Goal: Information Seeking & Learning: Check status

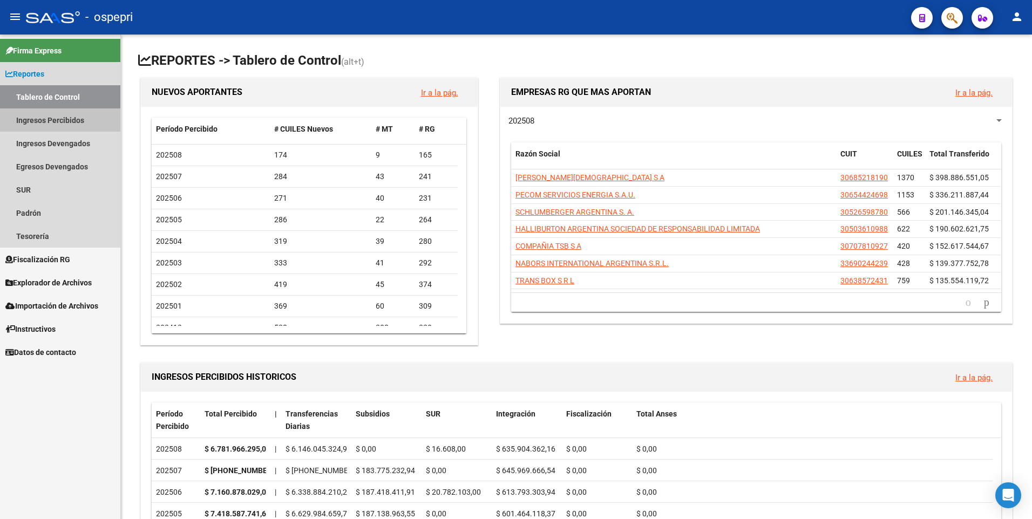
click at [66, 118] on link "Ingresos Percibidos" at bounding box center [60, 119] width 120 height 23
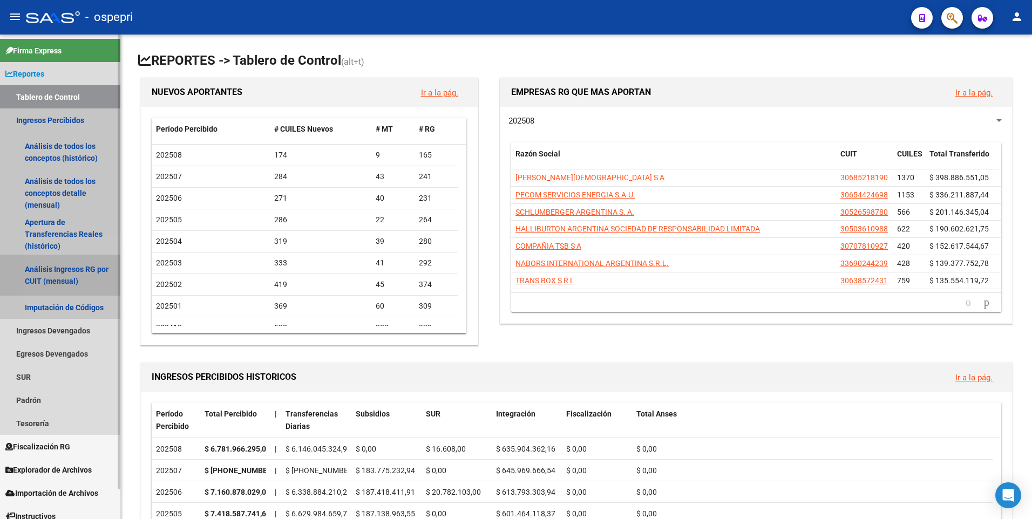
click at [63, 275] on link "Análisis Ingresos RG por CUIT (mensual)" at bounding box center [60, 275] width 120 height 41
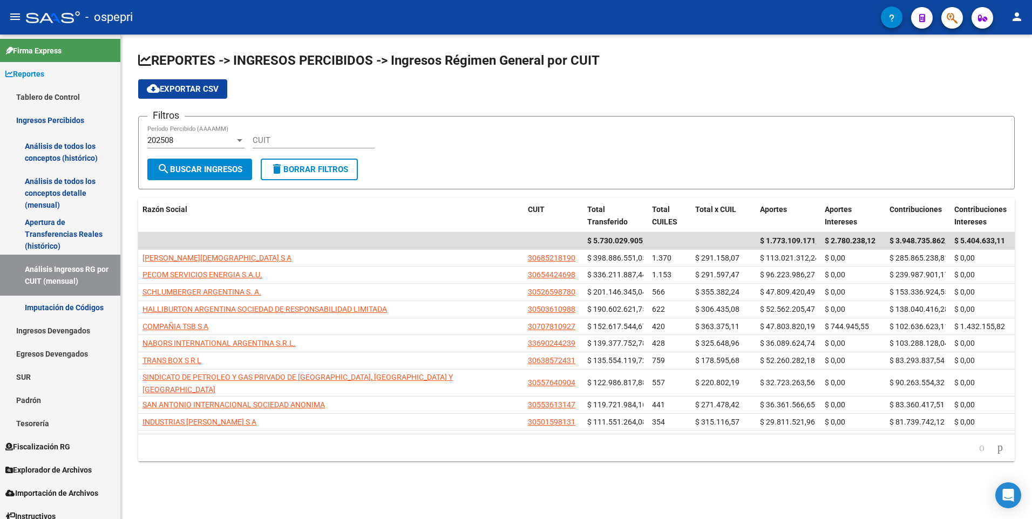
drag, startPoint x: 275, startPoint y: 127, endPoint x: 276, endPoint y: 148, distance: 21.6
click at [276, 127] on div "CUIT" at bounding box center [314, 136] width 122 height 23
click at [275, 148] on div "CUIT" at bounding box center [314, 141] width 122 height 33
click at [274, 145] on input "CUIT" at bounding box center [314, 140] width 122 height 10
paste input "30-71037152-7"
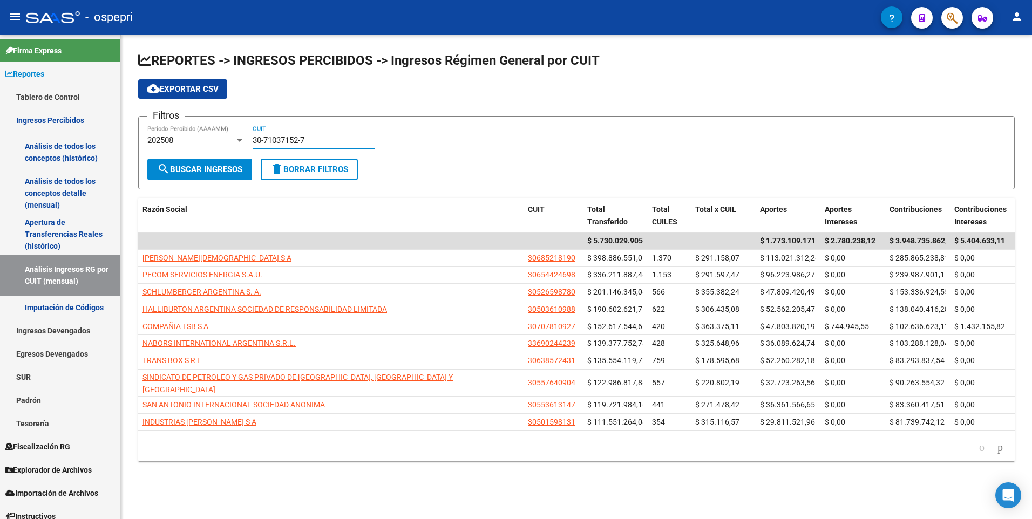
type input "30-71037152-7"
click at [247, 159] on button "search Buscar Ingresos" at bounding box center [199, 170] width 105 height 22
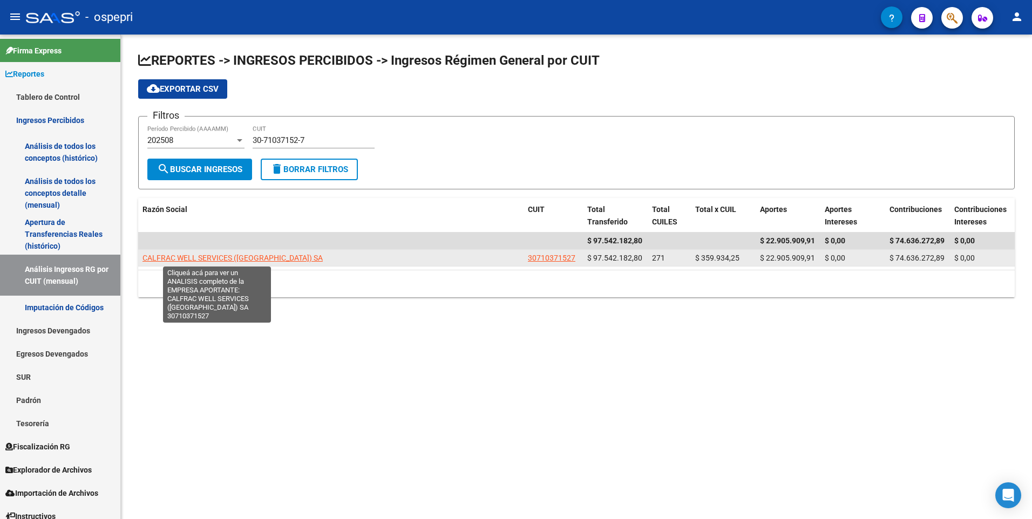
click at [207, 258] on span "CALFRAC WELL SERVICES ([GEOGRAPHIC_DATA]) SA" at bounding box center [233, 258] width 180 height 9
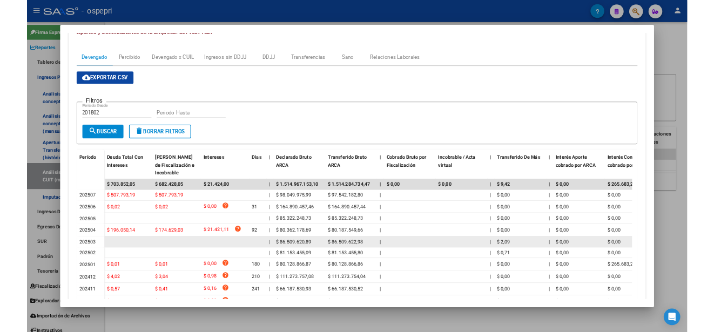
scroll to position [108, 0]
